Goal: Transaction & Acquisition: Purchase product/service

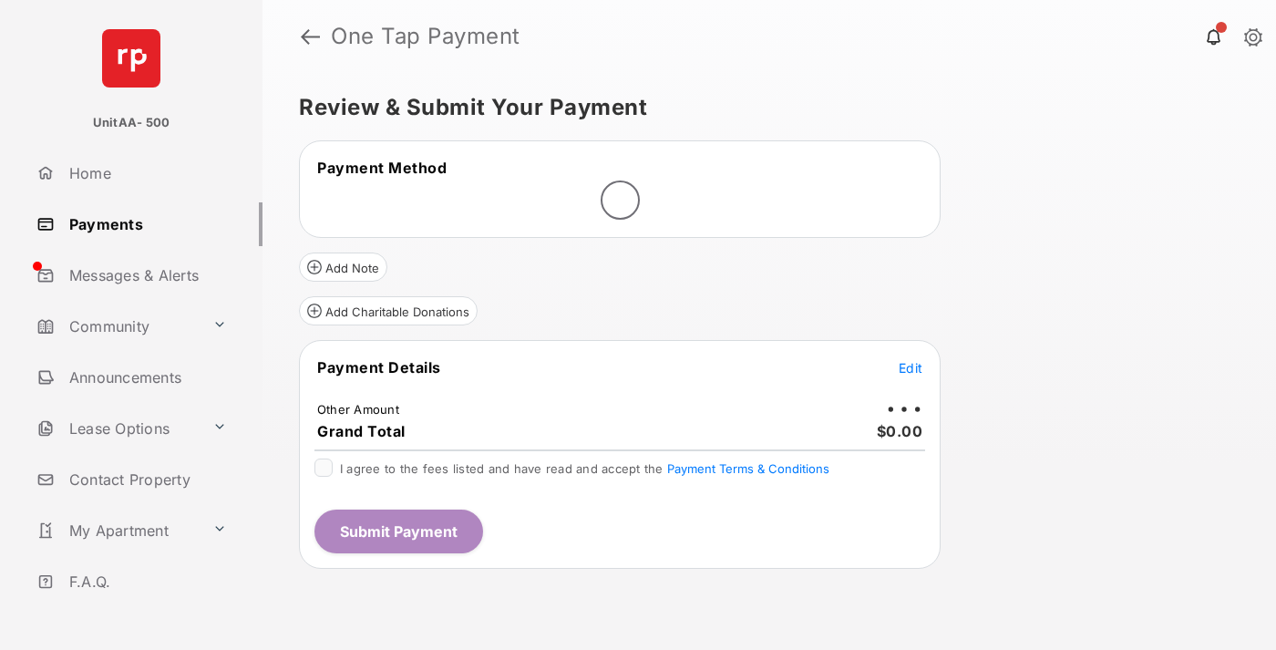
click at [911, 367] on span "Edit" at bounding box center [911, 367] width 24 height 15
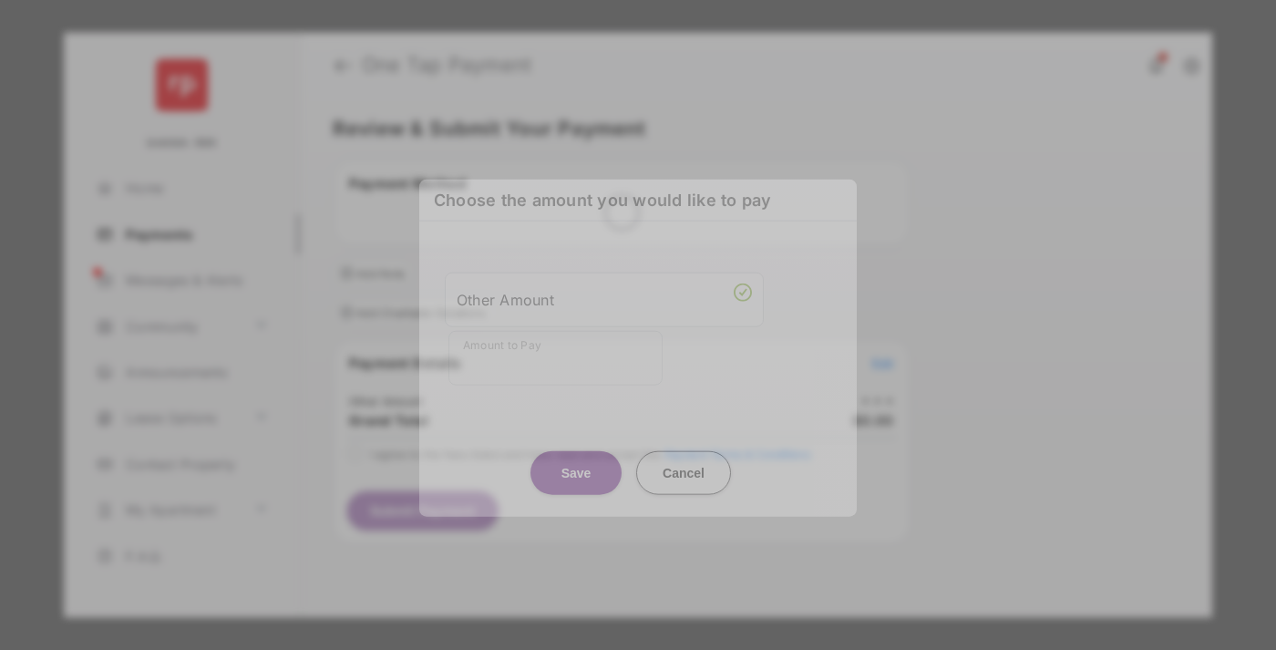
click at [604, 294] on div "Other Amount" at bounding box center [604, 298] width 295 height 31
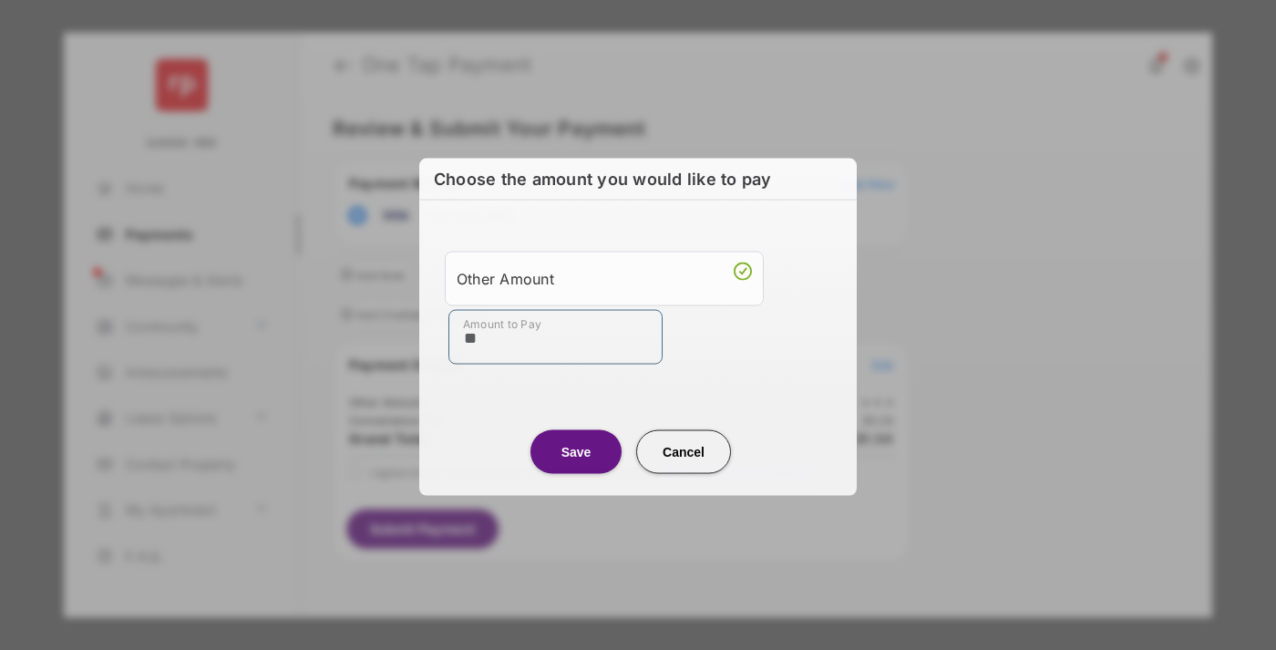
type input "**"
click at [576, 449] on button "Save" at bounding box center [575, 451] width 91 height 44
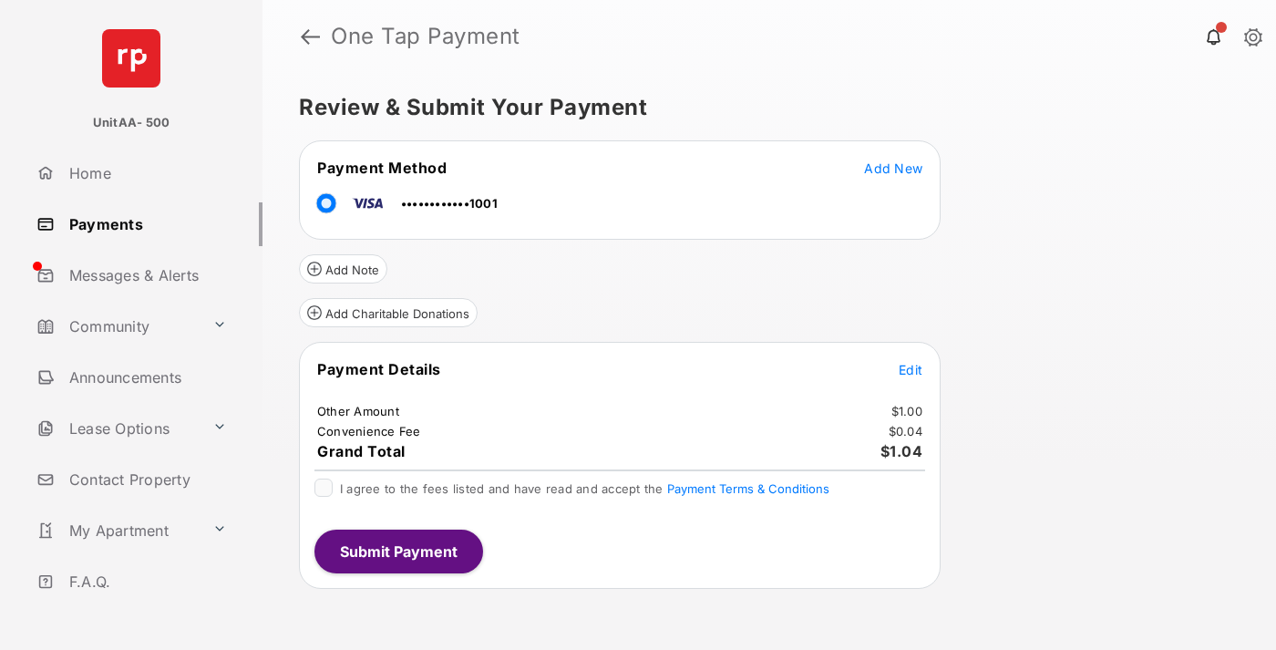
click at [911, 369] on span "Edit" at bounding box center [911, 369] width 24 height 15
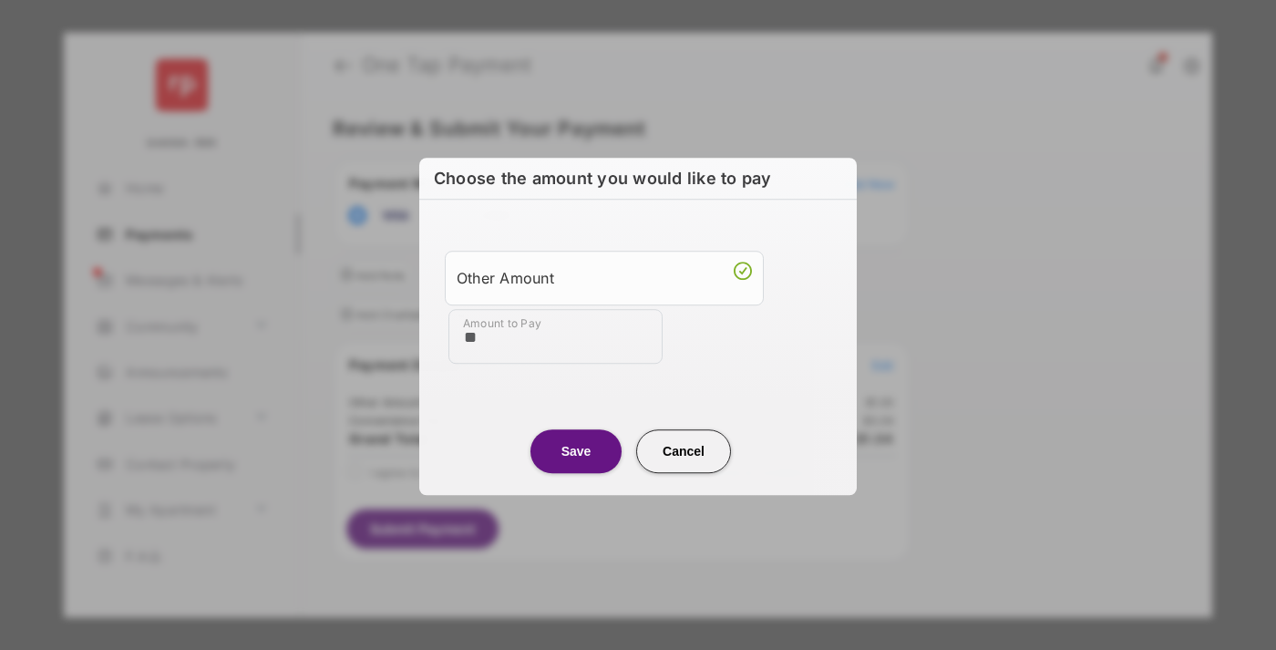
click at [576, 449] on button "Save" at bounding box center [575, 451] width 91 height 44
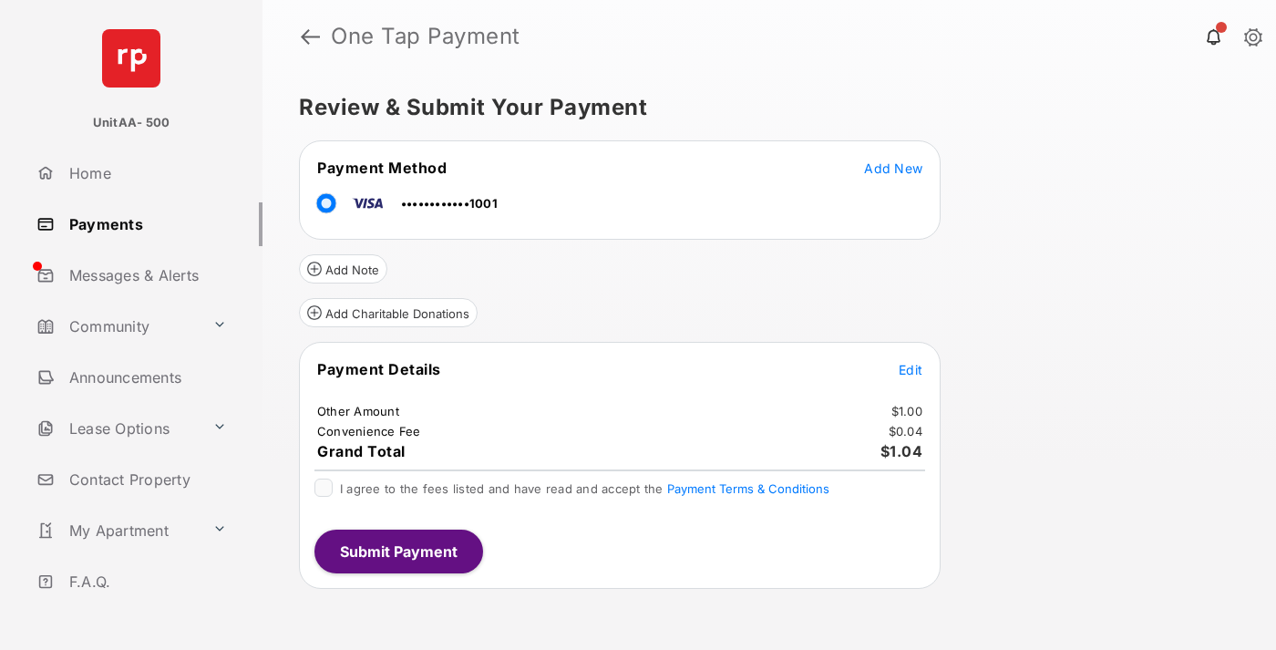
click at [397, 551] on button "Submit Payment" at bounding box center [398, 552] width 169 height 44
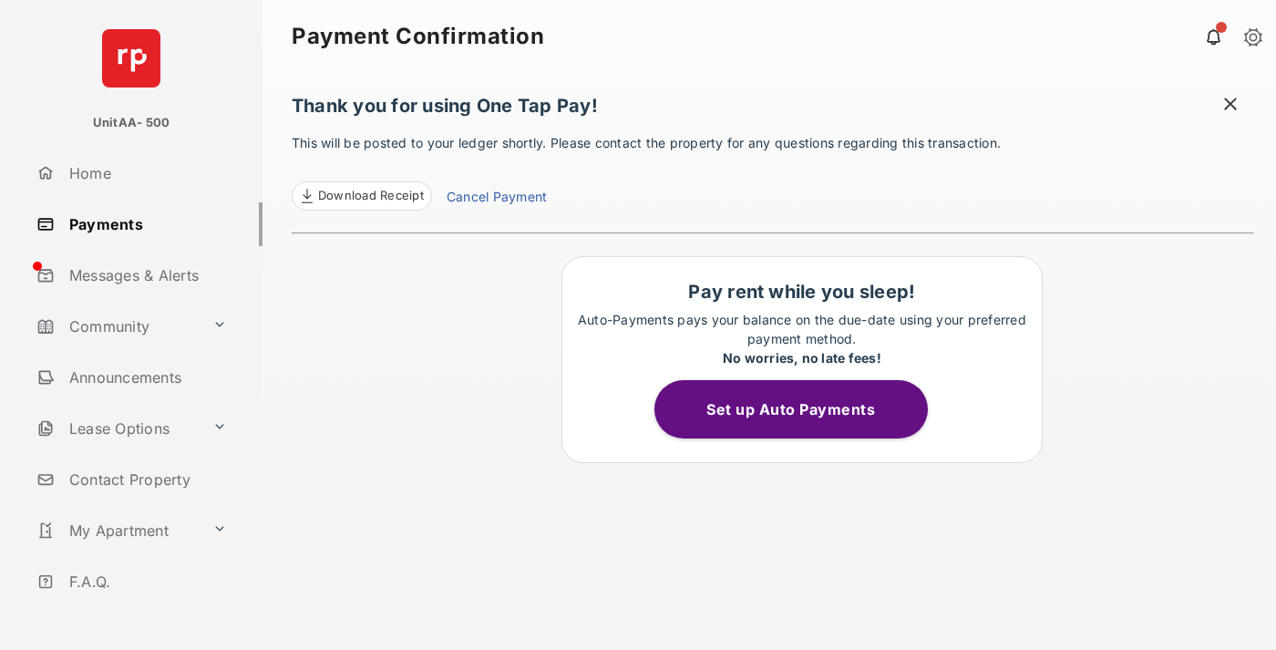
click at [142, 223] on link "Payments" at bounding box center [145, 224] width 233 height 44
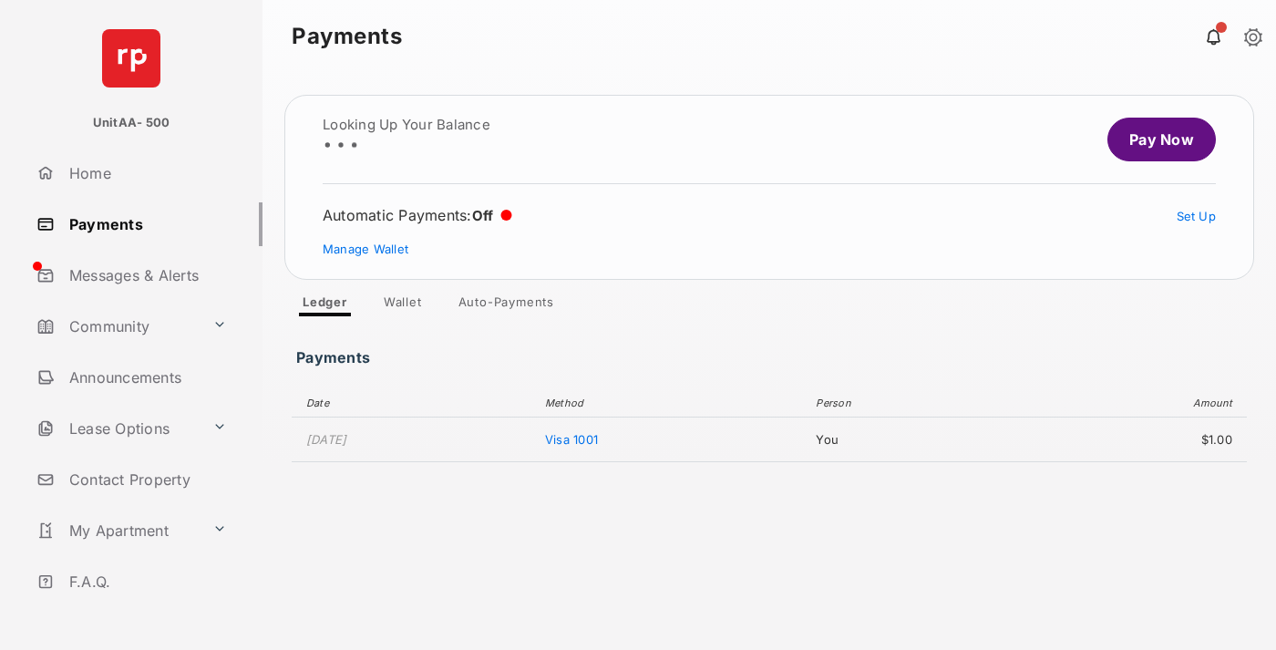
click at [1154, 139] on link "Pay Now" at bounding box center [1161, 140] width 108 height 44
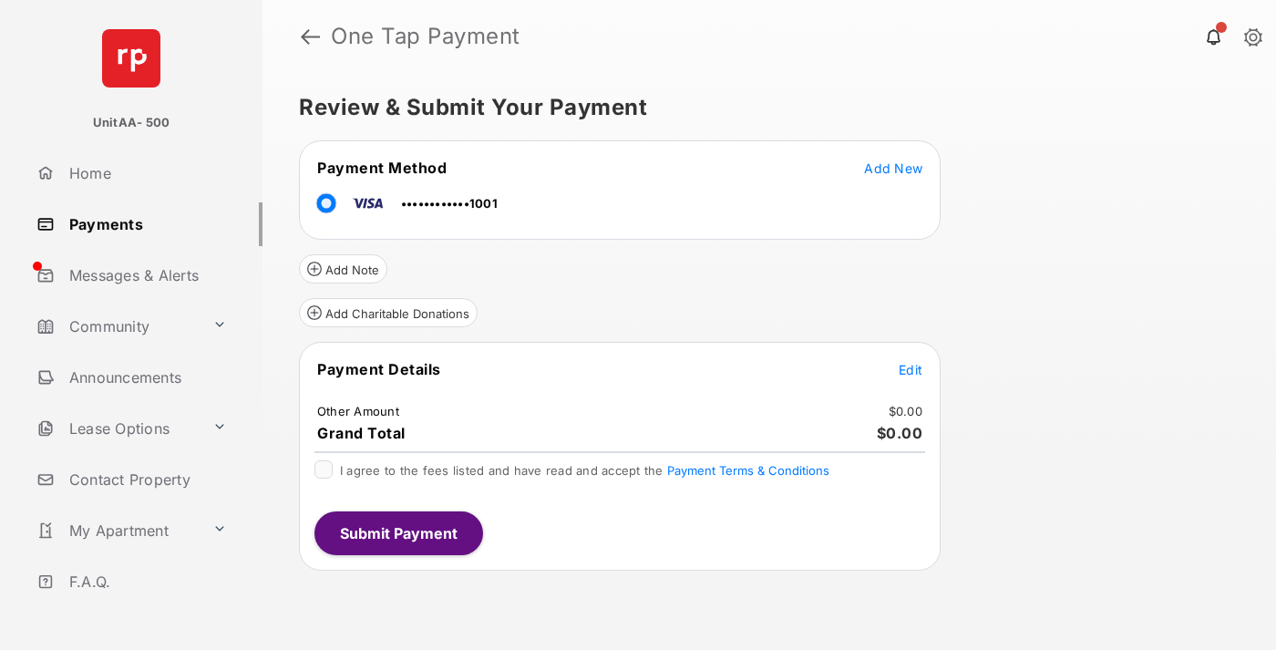
click at [911, 369] on span "Edit" at bounding box center [911, 369] width 24 height 15
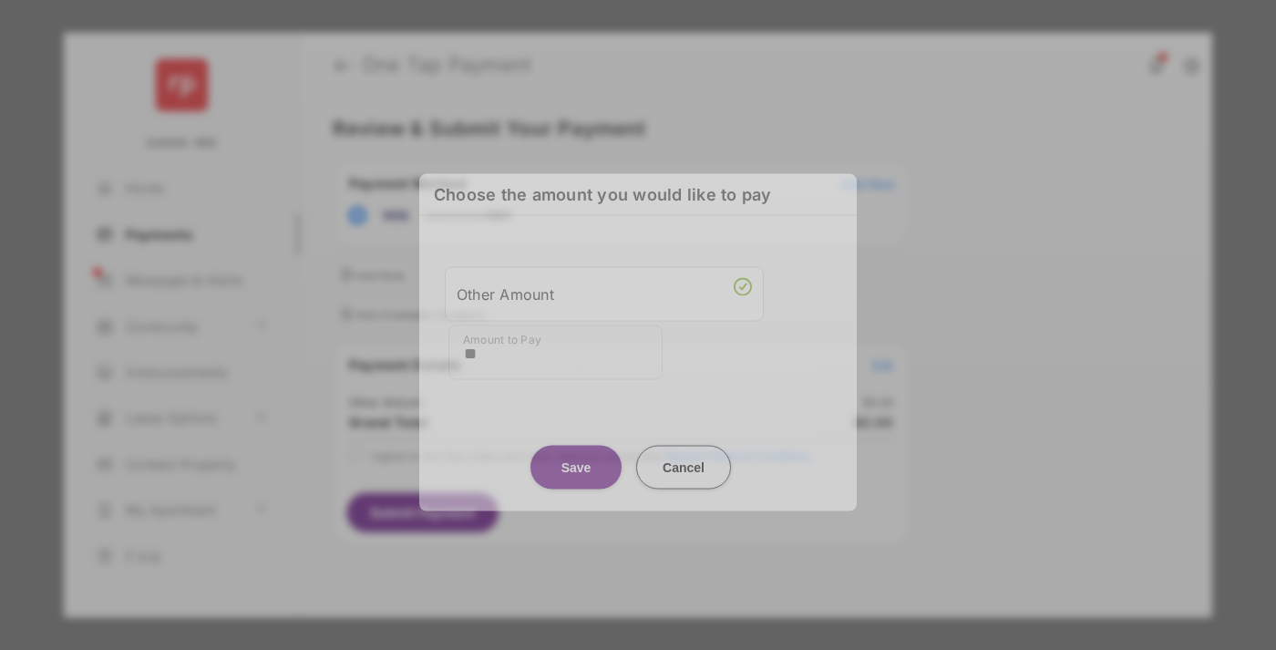
type input "**"
click at [576, 462] on button "Save" at bounding box center [575, 467] width 91 height 44
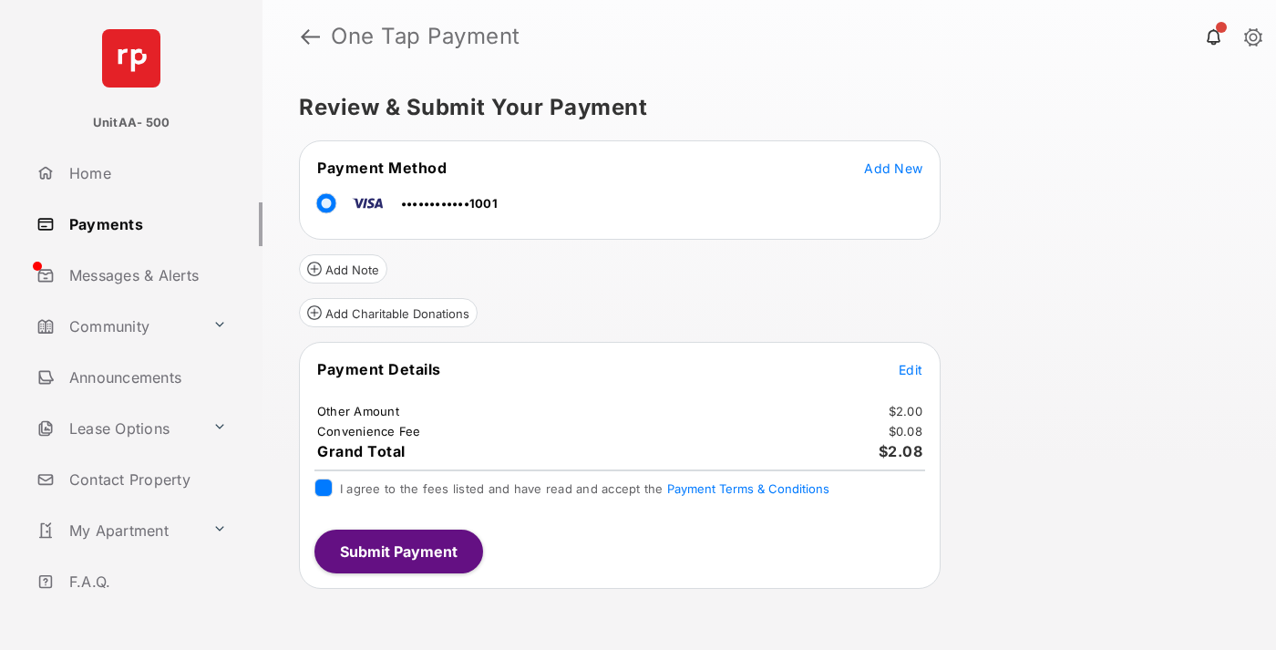
click at [397, 551] on button "Submit Payment" at bounding box center [398, 552] width 169 height 44
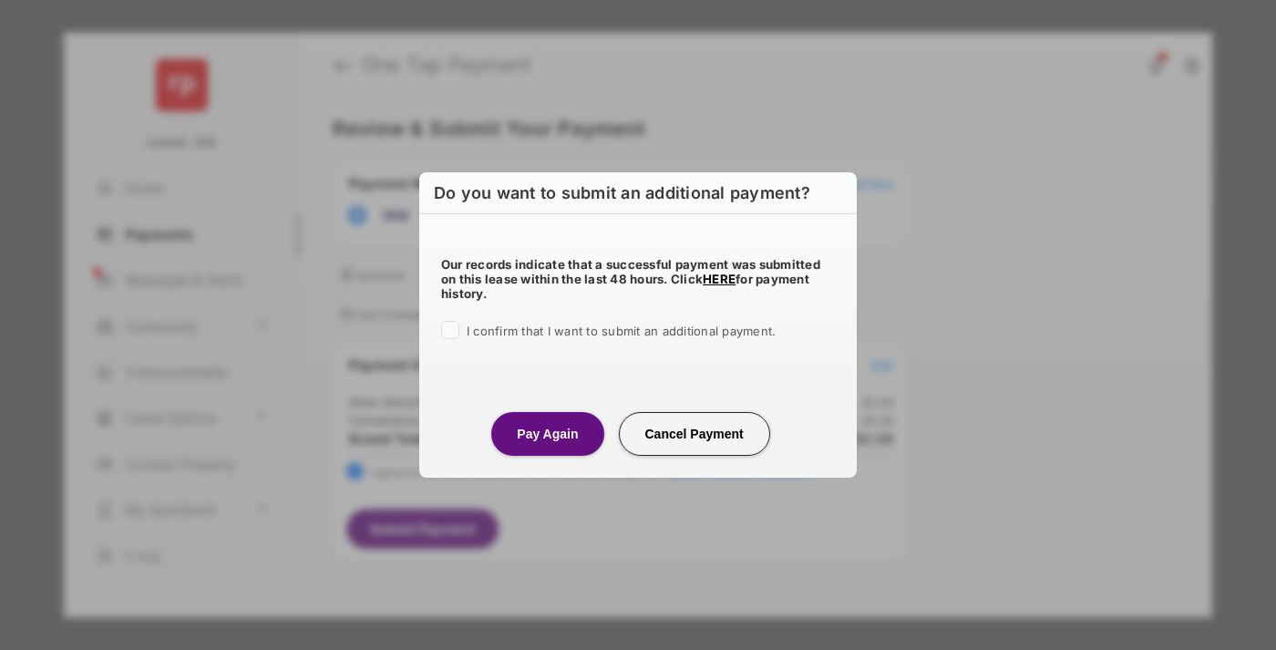
click at [547, 433] on button "Pay Again" at bounding box center [547, 434] width 112 height 44
